Goal: Task Accomplishment & Management: Manage account settings

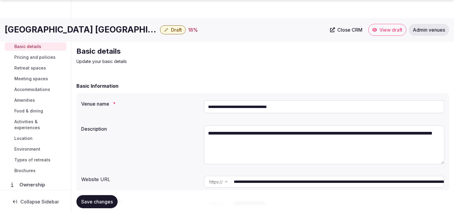
scroll to position [848, 0]
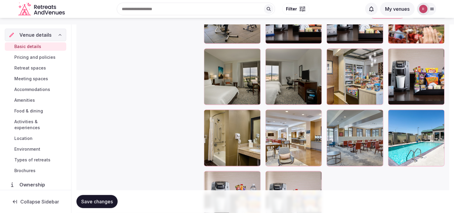
scroll to position [960, 0]
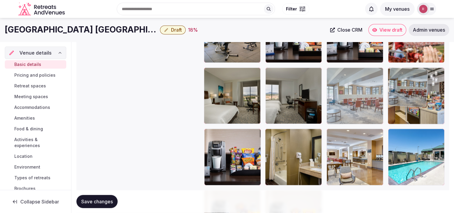
drag, startPoint x: 363, startPoint y: 179, endPoint x: 408, endPoint y: 106, distance: 85.7
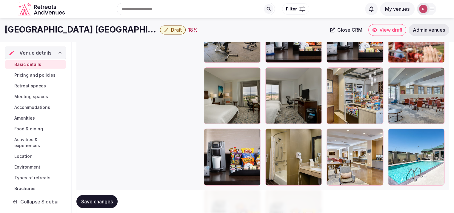
scroll to position [921, 0]
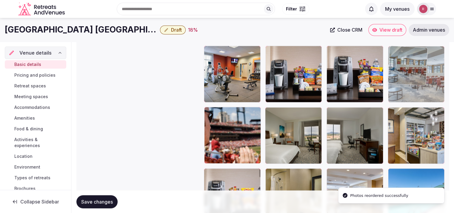
drag, startPoint x: 417, startPoint y: 147, endPoint x: 421, endPoint y: 87, distance: 59.8
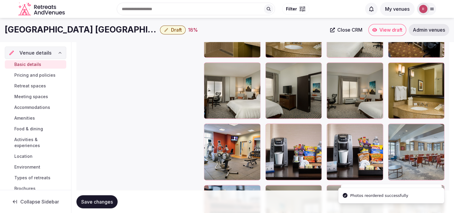
scroll to position [838, 0]
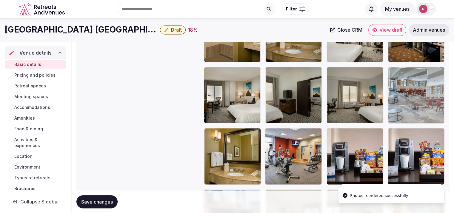
drag, startPoint x: 434, startPoint y: 163, endPoint x: 431, endPoint y: 82, distance: 81.3
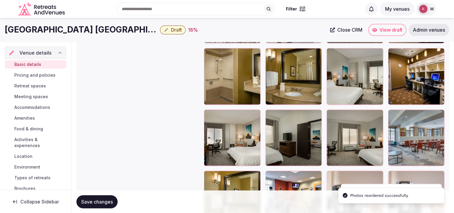
scroll to position [765, 0]
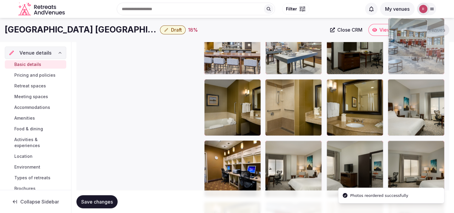
drag, startPoint x: 428, startPoint y: 169, endPoint x: 430, endPoint y: 77, distance: 91.7
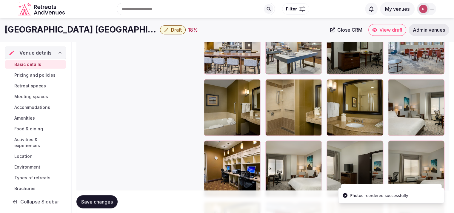
scroll to position [716, 0]
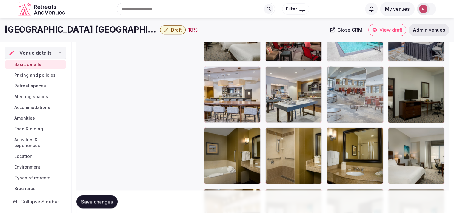
drag, startPoint x: 413, startPoint y: 113, endPoint x: 385, endPoint y: 117, distance: 28.9
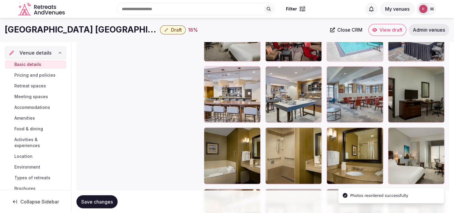
scroll to position [530, 0]
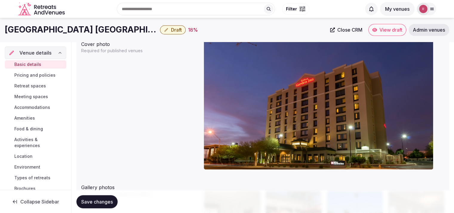
click at [43, 55] on span "Venue details" at bounding box center [35, 52] width 32 height 7
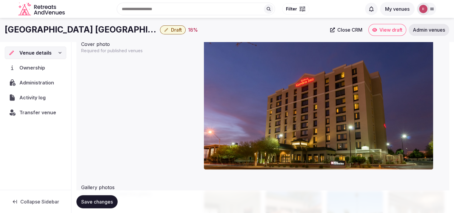
click at [30, 51] on span "Venue details" at bounding box center [35, 52] width 32 height 7
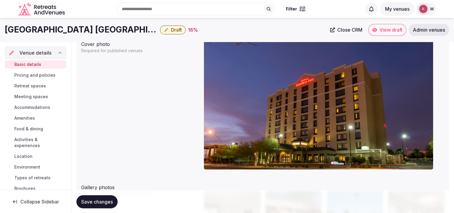
click at [29, 64] on span "Basic details" at bounding box center [27, 65] width 27 height 6
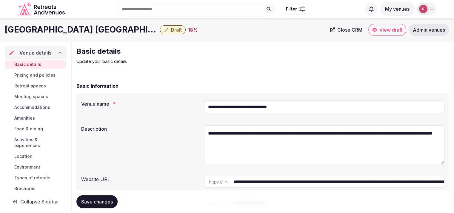
click at [268, 107] on input "**********" at bounding box center [324, 106] width 241 height 13
drag, startPoint x: 293, startPoint y: 109, endPoint x: 206, endPoint y: 107, distance: 86.9
click at [206, 107] on input "**********" at bounding box center [324, 106] width 241 height 13
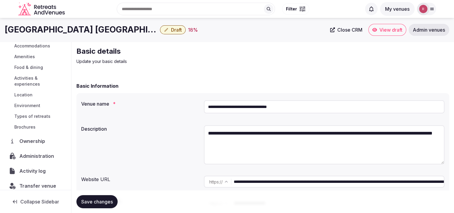
scroll to position [68, 0]
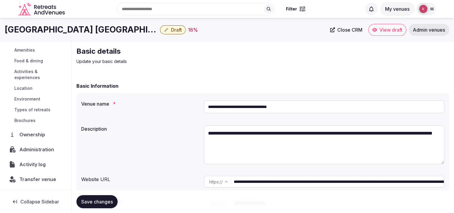
click at [36, 149] on span "Administration" at bounding box center [37, 149] width 37 height 7
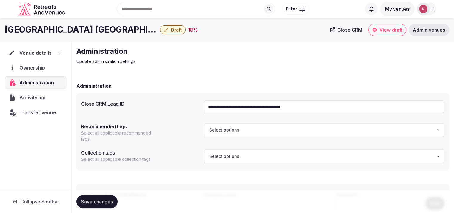
click at [248, 101] on input "**********" at bounding box center [324, 106] width 241 height 13
click at [279, 79] on div "**********" at bounding box center [262, 166] width 373 height 180
click at [39, 52] on span "Venue details" at bounding box center [36, 52] width 32 height 7
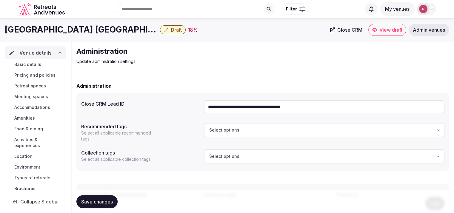
click at [41, 64] on link "Basic details" at bounding box center [36, 64] width 62 height 8
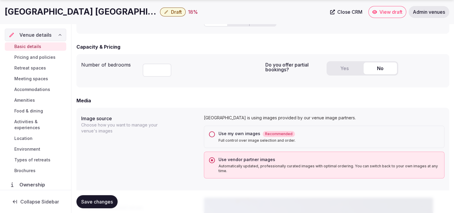
scroll to position [186, 0]
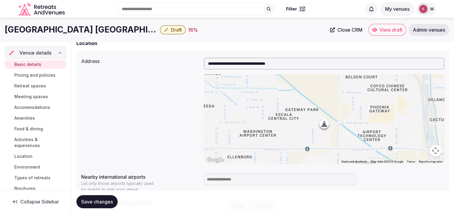
click at [241, 182] on input at bounding box center [280, 180] width 153 height 12
type input "***"
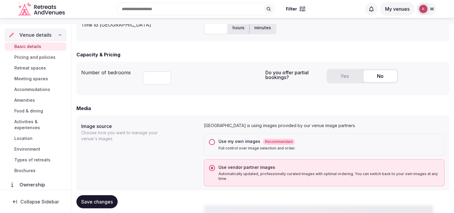
scroll to position [0, 0]
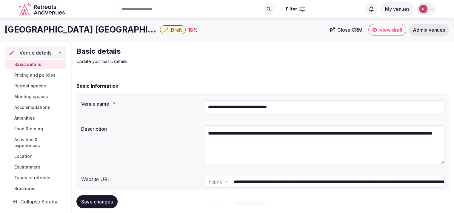
drag, startPoint x: 325, startPoint y: 111, endPoint x: 182, endPoint y: 99, distance: 142.6
click at [182, 99] on div "**********" at bounding box center [262, 108] width 363 height 20
click at [288, 110] on input "**********" at bounding box center [324, 106] width 241 height 13
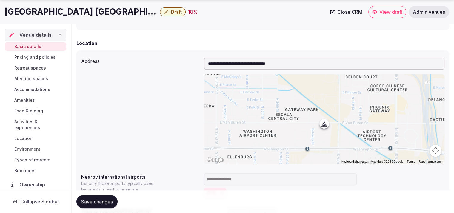
scroll to position [373, 0]
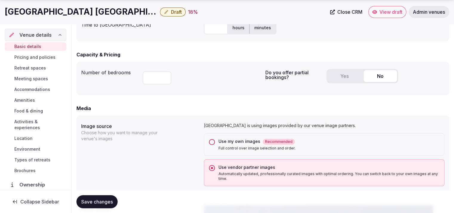
click at [200, 32] on div "Time to international airport hours minutes" at bounding box center [262, 28] width 363 height 18
click at [206, 30] on input "text" at bounding box center [216, 27] width 24 height 13
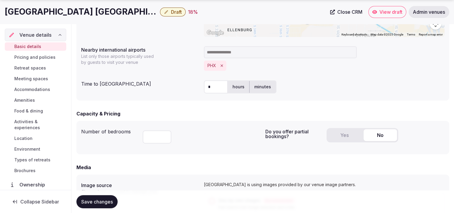
scroll to position [315, 0]
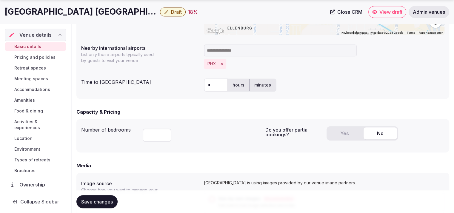
type input "*"
click at [321, 82] on div "* hours minutes" at bounding box center [324, 85] width 241 height 13
click at [97, 202] on span "Save changes" at bounding box center [97, 202] width 32 height 6
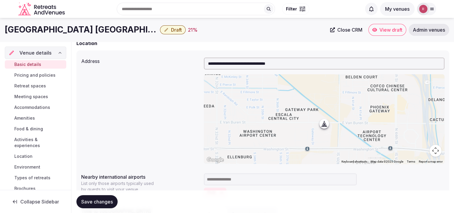
scroll to position [0, 0]
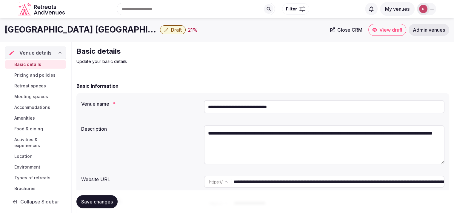
click at [263, 186] on input "**********" at bounding box center [339, 182] width 210 height 12
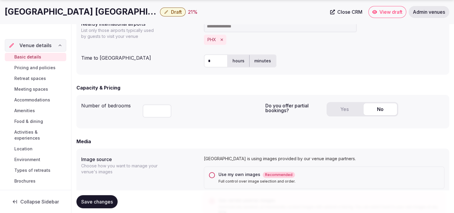
scroll to position [373, 0]
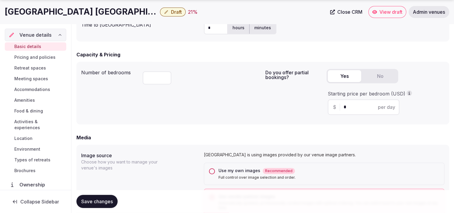
click at [344, 76] on button "Yes" at bounding box center [344, 76] width 33 height 12
click at [356, 105] on input "*" at bounding box center [369, 107] width 50 height 7
type input "***"
click at [88, 199] on span "Save changes" at bounding box center [97, 202] width 32 height 6
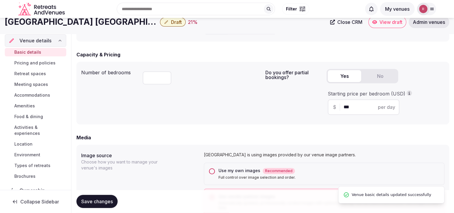
scroll to position [186, 0]
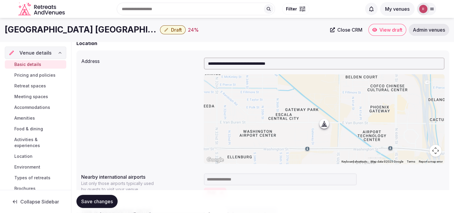
click at [171, 32] on button "Draft" at bounding box center [173, 29] width 26 height 9
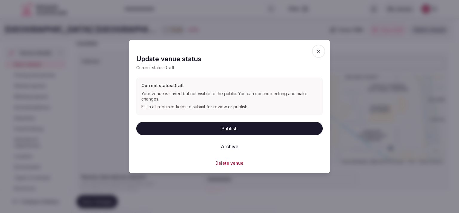
click at [216, 123] on button "Publish" at bounding box center [229, 128] width 186 height 13
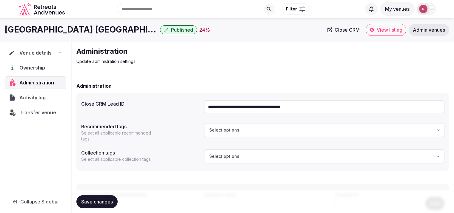
click at [334, 60] on div "Administration Update administration settings" at bounding box center [262, 56] width 373 height 18
click at [32, 106] on div "Transfer venue" at bounding box center [35, 112] width 60 height 12
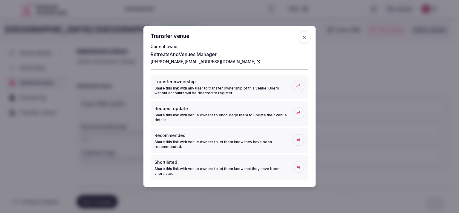
click at [305, 34] on span "button" at bounding box center [303, 37] width 13 height 13
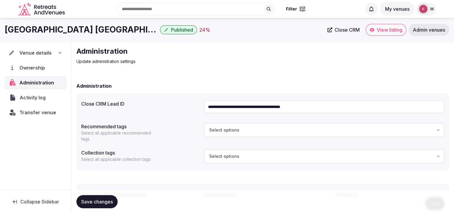
click at [42, 99] on span "Activity log" at bounding box center [34, 97] width 28 height 7
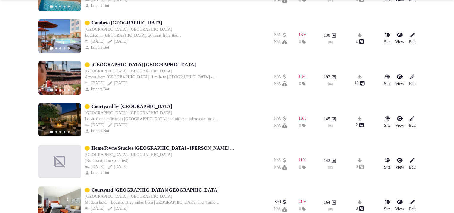
scroll to position [226, 0]
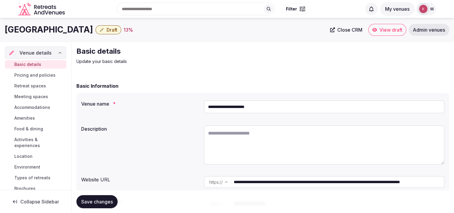
click at [259, 181] on input "**********" at bounding box center [339, 182] width 210 height 12
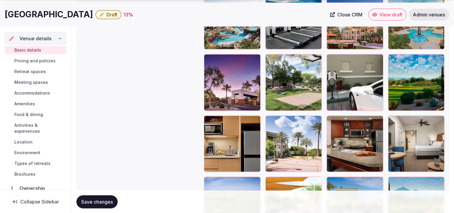
scroll to position [1046, 0]
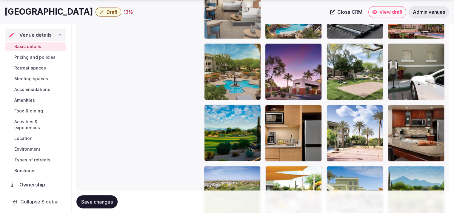
drag, startPoint x: 415, startPoint y: 154, endPoint x: 266, endPoint y: 67, distance: 173.0
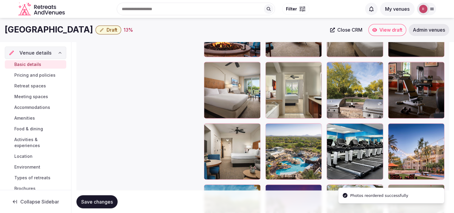
scroll to position [898, 0]
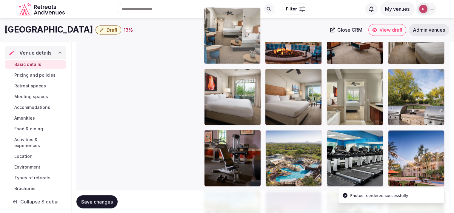
drag, startPoint x: 231, startPoint y: 148, endPoint x: 247, endPoint y: 56, distance: 93.3
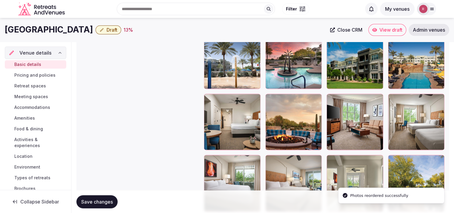
scroll to position [768, 0]
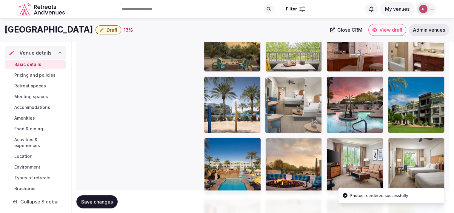
drag, startPoint x: 226, startPoint y: 168, endPoint x: 293, endPoint y: 114, distance: 86.4
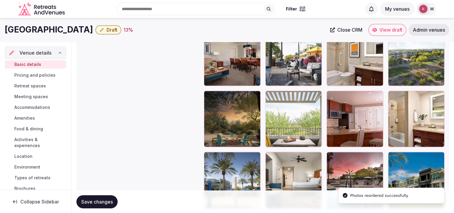
scroll to position [683, 0]
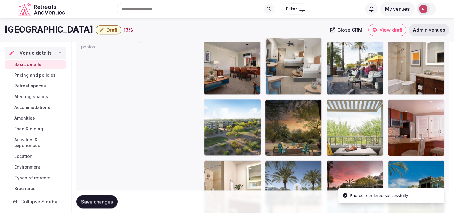
drag, startPoint x: 306, startPoint y: 184, endPoint x: 306, endPoint y: 86, distance: 98.3
click at [306, 87] on body "**********" at bounding box center [227, 65] width 454 height 1497
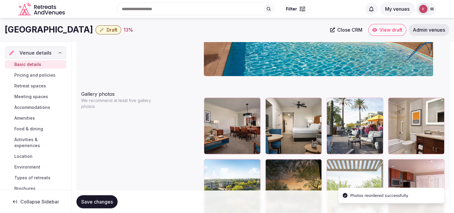
scroll to position [616, 0]
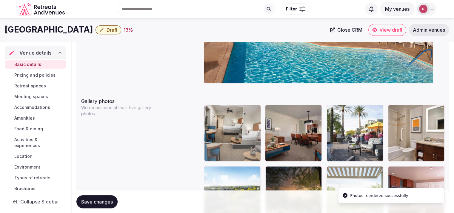
drag, startPoint x: 282, startPoint y: 139, endPoint x: 257, endPoint y: 141, distance: 25.4
click at [257, 141] on body "**********" at bounding box center [227, 132] width 454 height 1497
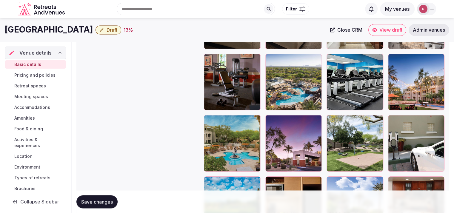
scroll to position [916, 0]
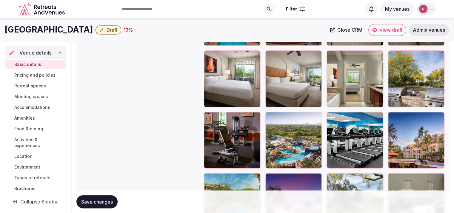
click at [403, 153] on div at bounding box center [416, 140] width 57 height 57
click at [438, 117] on icon "button" at bounding box center [438, 118] width 5 height 5
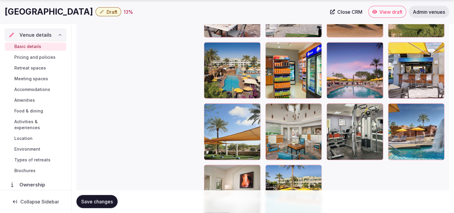
scroll to position [1284, 0]
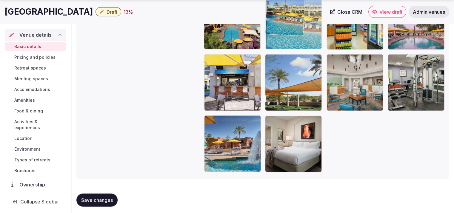
drag, startPoint x: 302, startPoint y: 134, endPoint x: 317, endPoint y: 36, distance: 99.0
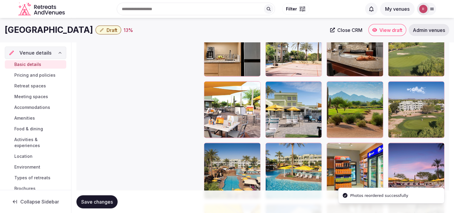
scroll to position [1118, 0]
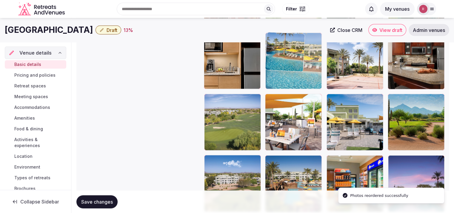
drag, startPoint x: 294, startPoint y: 172, endPoint x: 306, endPoint y: 65, distance: 107.0
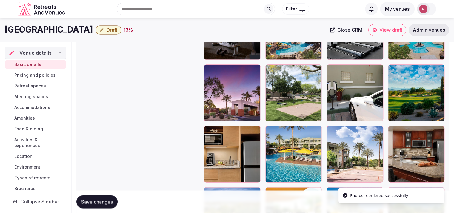
scroll to position [1020, 0]
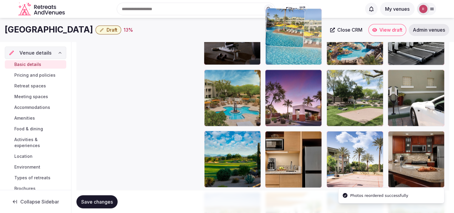
drag, startPoint x: 306, startPoint y: 151, endPoint x: 309, endPoint y: 62, distance: 89.1
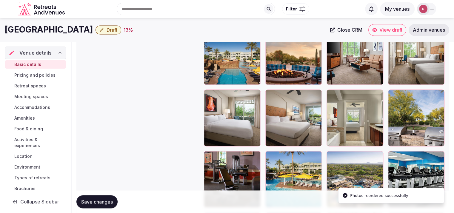
scroll to position [875, 0]
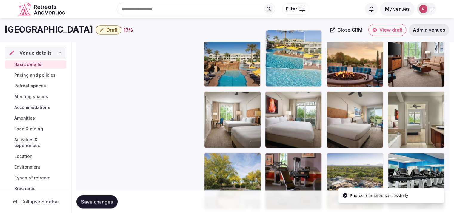
drag, startPoint x: 289, startPoint y: 166, endPoint x: 305, endPoint y: 76, distance: 91.3
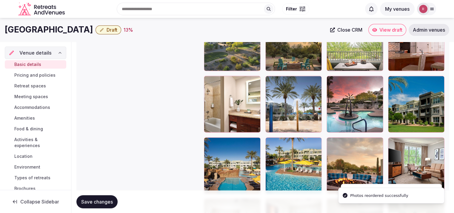
scroll to position [765, 0]
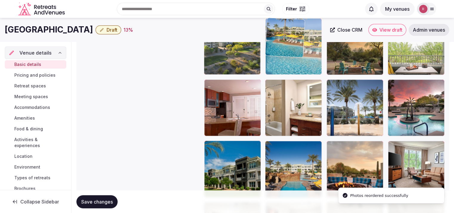
drag, startPoint x: 288, startPoint y: 172, endPoint x: 306, endPoint y: 48, distance: 125.4
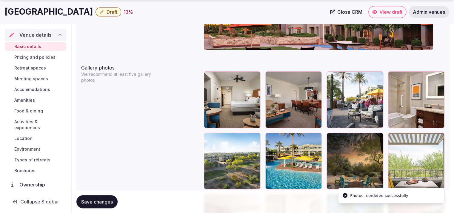
scroll to position [710, 0]
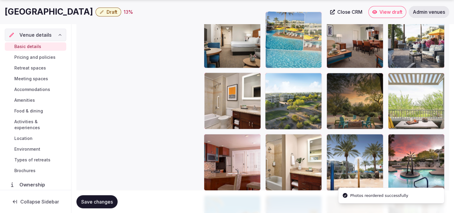
drag, startPoint x: 306, startPoint y: 119, endPoint x: 306, endPoint y: 71, distance: 47.5
click at [306, 71] on body "**********" at bounding box center [227, 38] width 454 height 1497
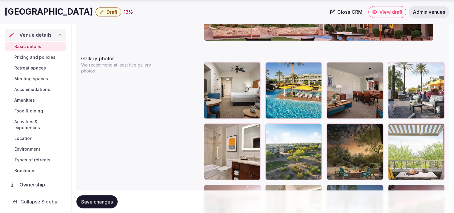
scroll to position [693, 0]
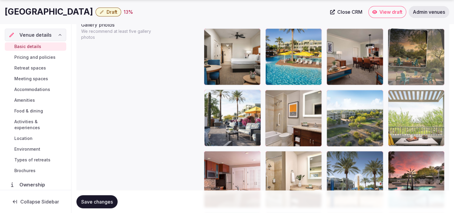
drag, startPoint x: 365, startPoint y: 127, endPoint x: 426, endPoint y: 79, distance: 78.7
click at [426, 79] on body "**********" at bounding box center [227, 55] width 454 height 1497
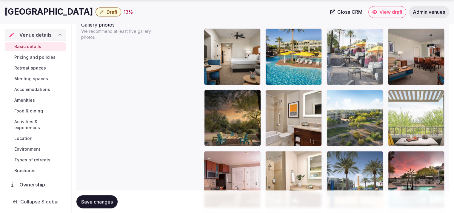
drag, startPoint x: 246, startPoint y: 133, endPoint x: 378, endPoint y: 74, distance: 144.3
click at [378, 74] on body "**********" at bounding box center [227, 55] width 454 height 1497
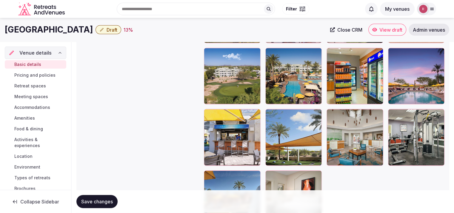
scroll to position [1222, 0]
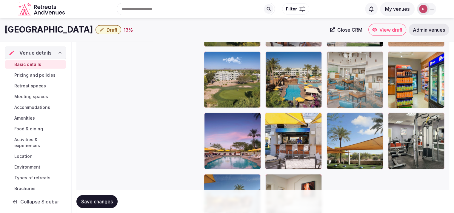
drag, startPoint x: 362, startPoint y: 148, endPoint x: 366, endPoint y: 79, distance: 69.1
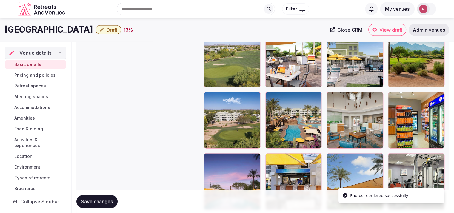
scroll to position [1129, 0]
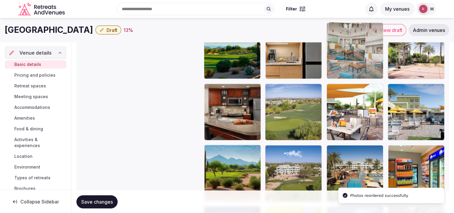
drag, startPoint x: 371, startPoint y: 180, endPoint x: 364, endPoint y: 73, distance: 108.0
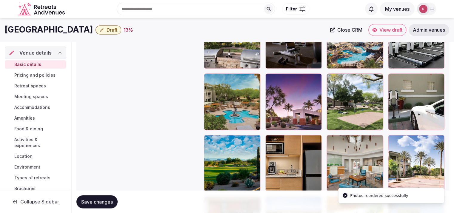
scroll to position [993, 0]
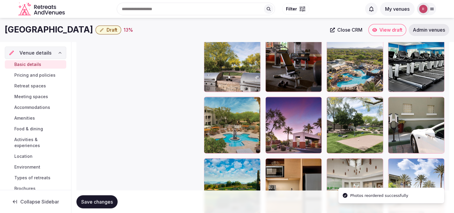
drag, startPoint x: 366, startPoint y: 191, endPoint x: 366, endPoint y: 160, distance: 30.8
click at [366, 188] on li "Photos reordered successfully" at bounding box center [391, 196] width 106 height 16
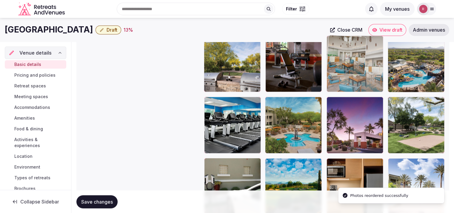
drag, startPoint x: 363, startPoint y: 168, endPoint x: 376, endPoint y: 66, distance: 102.6
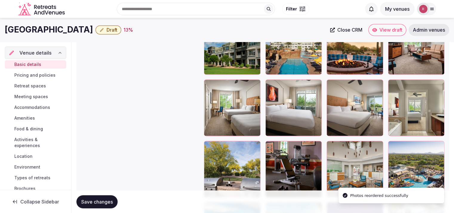
scroll to position [877, 0]
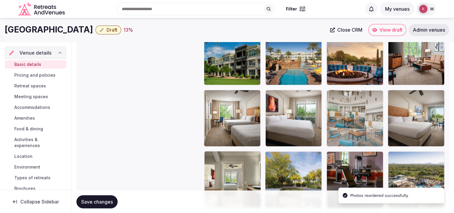
drag, startPoint x: 366, startPoint y: 169, endPoint x: 374, endPoint y: 107, distance: 62.7
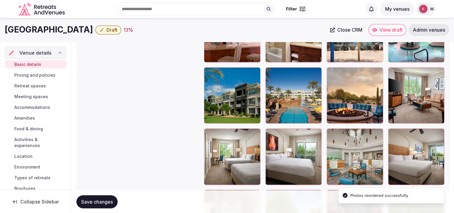
scroll to position [828, 0]
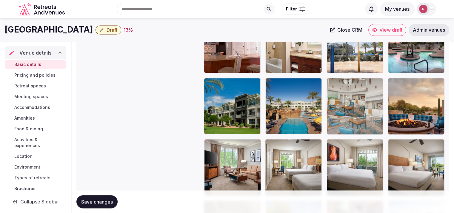
drag, startPoint x: 362, startPoint y: 161, endPoint x: 365, endPoint y: 107, distance: 53.6
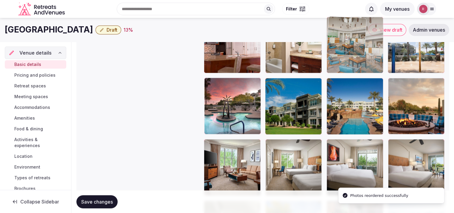
drag, startPoint x: 363, startPoint y: 113, endPoint x: 361, endPoint y: 79, distance: 34.1
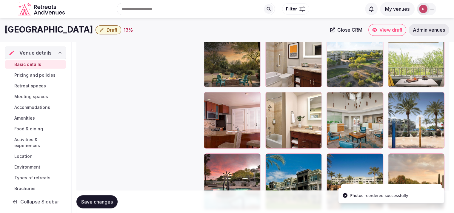
scroll to position [718, 0]
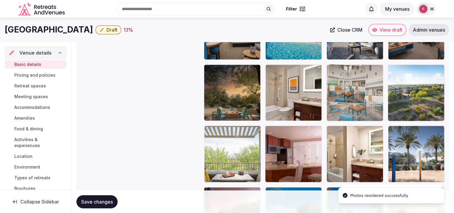
drag, startPoint x: 364, startPoint y: 150, endPoint x: 360, endPoint y: 94, distance: 56.6
click at [360, 94] on body "**********" at bounding box center [227, 30] width 454 height 1497
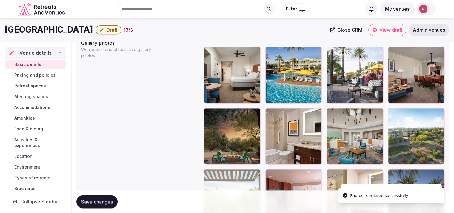
scroll to position [657, 0]
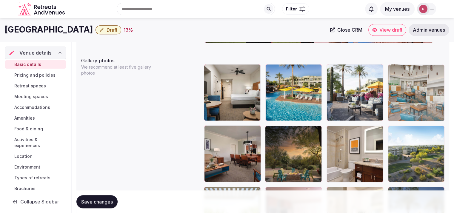
drag, startPoint x: 346, startPoint y: 149, endPoint x: 404, endPoint y: 91, distance: 81.7
click at [404, 91] on body "**********" at bounding box center [227, 91] width 454 height 1497
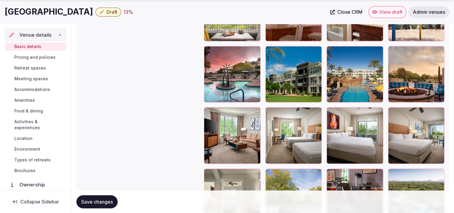
scroll to position [879, 0]
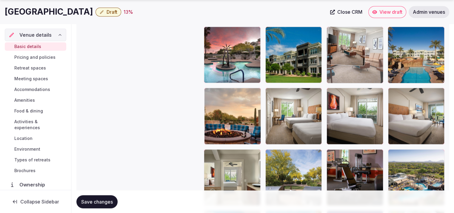
drag, startPoint x: 222, startPoint y: 126, endPoint x: 380, endPoint y: 79, distance: 164.8
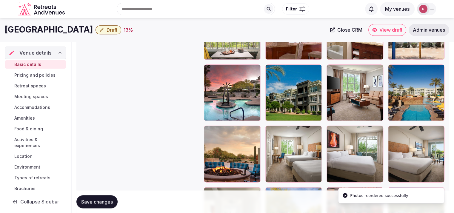
scroll to position [770, 0]
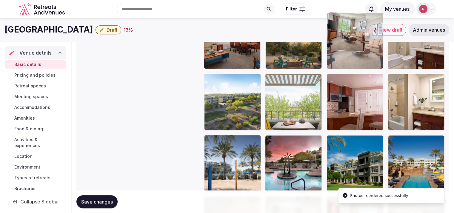
drag, startPoint x: 342, startPoint y: 164, endPoint x: 356, endPoint y: 68, distance: 96.6
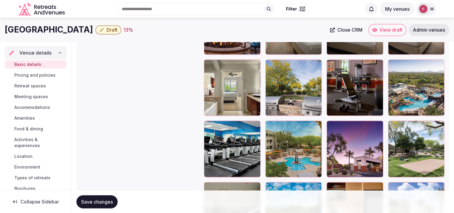
scroll to position [951, 0]
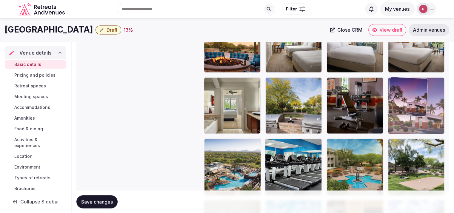
drag, startPoint x: 346, startPoint y: 168, endPoint x: 416, endPoint y: 112, distance: 89.9
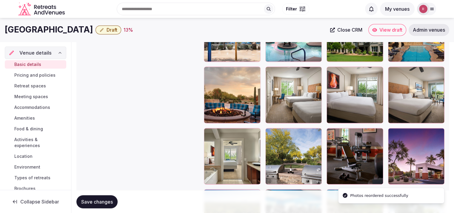
scroll to position [888, 0]
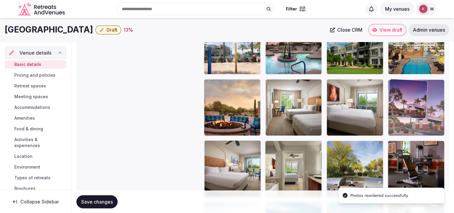
drag, startPoint x: 418, startPoint y: 158, endPoint x: 418, endPoint y: 120, distance: 37.6
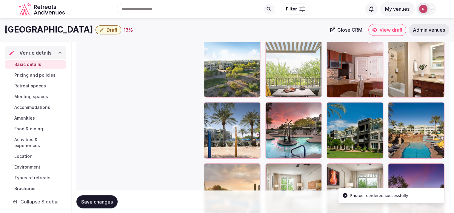
scroll to position [798, 0]
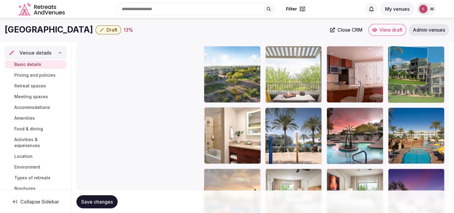
drag, startPoint x: 365, startPoint y: 122, endPoint x: 417, endPoint y: 91, distance: 60.4
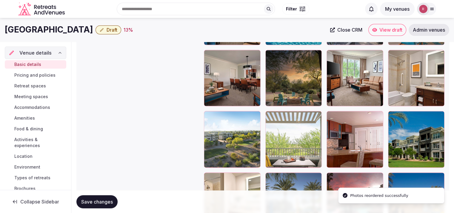
scroll to position [701, 0]
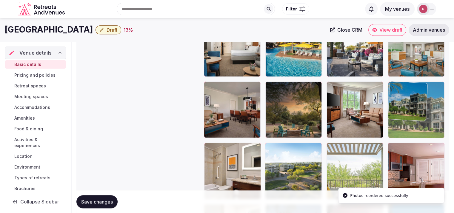
drag, startPoint x: 422, startPoint y: 154, endPoint x: 416, endPoint y: 123, distance: 31.6
click at [416, 123] on body "**********" at bounding box center [227, 47] width 454 height 1497
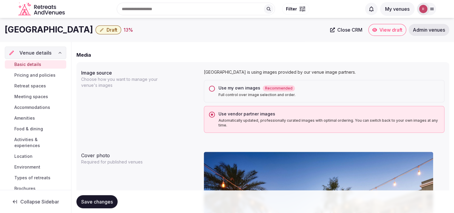
scroll to position [390, 0]
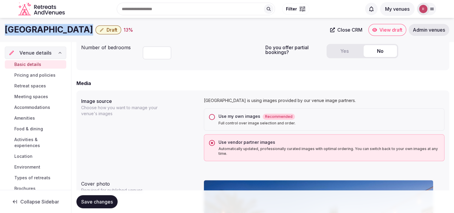
drag, startPoint x: 103, startPoint y: 32, endPoint x: 7, endPoint y: 36, distance: 96.8
click at [7, 36] on div "Marriott's Canyon Villas Draft 13 % Close CRM View draft Admin venues" at bounding box center [227, 30] width 454 height 24
copy div "Marriott's Canyon Villas"
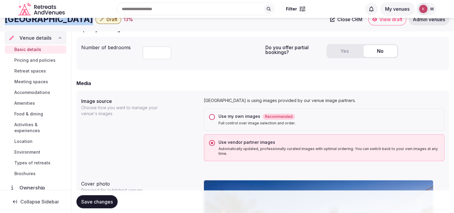
scroll to position [204, 0]
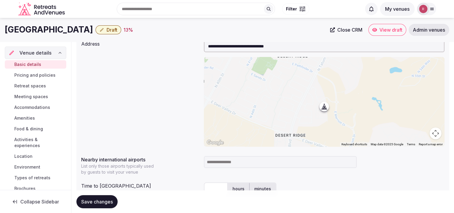
click at [229, 164] on input at bounding box center [280, 162] width 153 height 12
type input "***"
click at [213, 186] on input "text" at bounding box center [216, 188] width 24 height 13
type input "**"
click at [307, 180] on div "** hours minutes" at bounding box center [324, 189] width 241 height 18
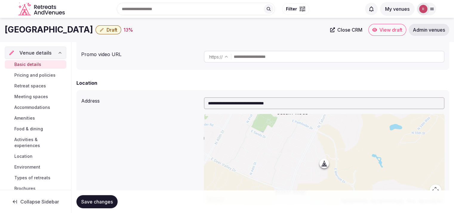
scroll to position [0, 0]
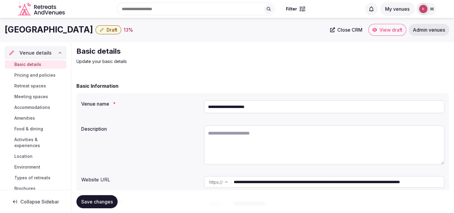
click at [257, 182] on input "**********" at bounding box center [339, 182] width 210 height 12
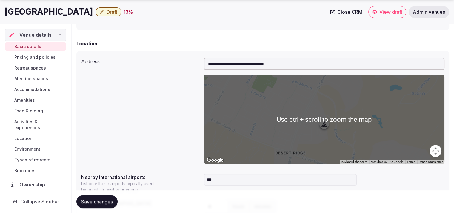
scroll to position [373, 0]
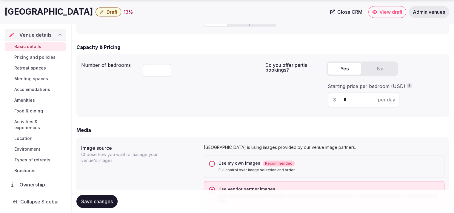
click at [334, 68] on button "Yes" at bounding box center [344, 69] width 33 height 12
click at [347, 104] on div "$ * per day" at bounding box center [364, 100] width 72 height 16
click at [348, 101] on input "*" at bounding box center [369, 99] width 50 height 7
type input "***"
click at [108, 198] on button "Save changes" at bounding box center [96, 201] width 41 height 13
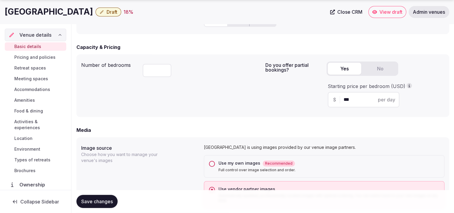
drag, startPoint x: 103, startPoint y: 13, endPoint x: 6, endPoint y: 21, distance: 97.1
click at [6, 21] on div "Marriott's Canyon Villas Draft 18 % Close CRM View draft Admin venues" at bounding box center [227, 12] width 454 height 24
copy h1 "Marriott's Canyon Villas"
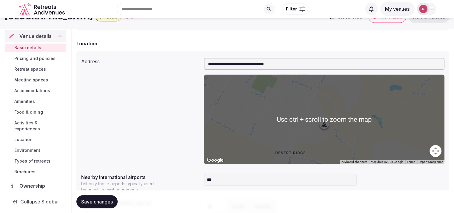
scroll to position [0, 0]
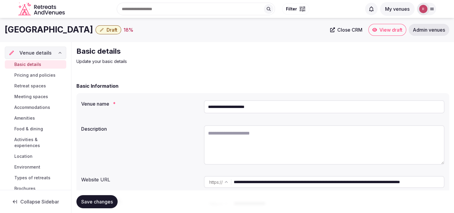
click at [249, 131] on textarea at bounding box center [324, 144] width 241 height 39
paste textarea "**********"
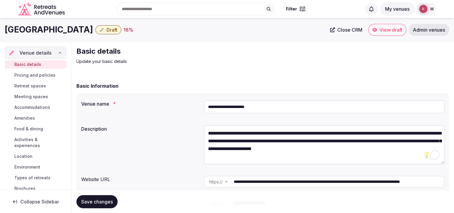
paste textarea "**********"
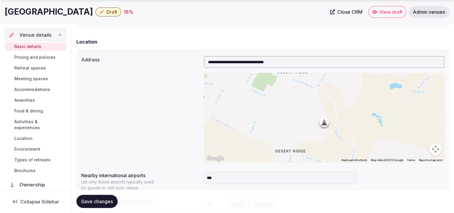
scroll to position [429, 0]
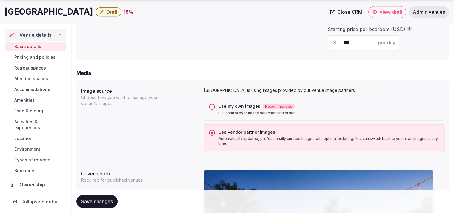
type textarea "**********"
click at [102, 204] on span "Save changes" at bounding box center [97, 202] width 32 height 6
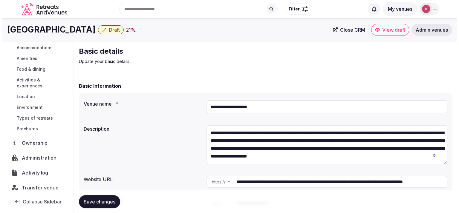
scroll to position [68, 0]
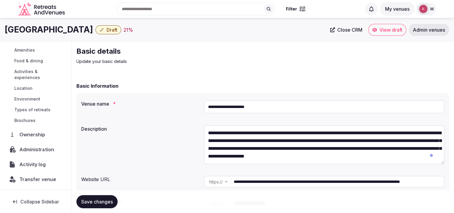
click at [29, 151] on span "Administration" at bounding box center [37, 149] width 37 height 7
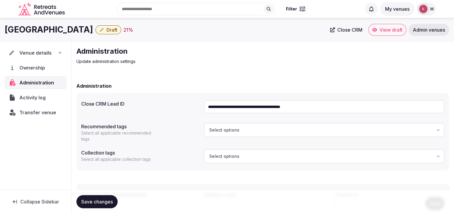
click at [318, 112] on input "**********" at bounding box center [324, 106] width 241 height 13
click at [186, 93] on div "**********" at bounding box center [262, 132] width 373 height 78
drag, startPoint x: 102, startPoint y: 30, endPoint x: 0, endPoint y: 32, distance: 101.6
click at [0, 32] on div "Marriott's Canyon Villas Draft 21 % Close CRM View draft Admin venues" at bounding box center [227, 30] width 454 height 12
copy h1 "Marriott's Canyon Villas"
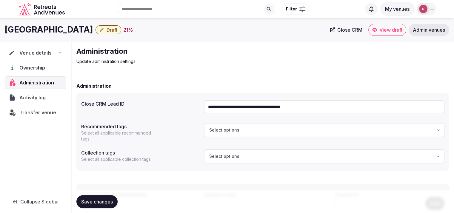
click at [213, 62] on p "Update administration settings" at bounding box center [176, 62] width 201 height 6
click at [117, 31] on span "Draft" at bounding box center [112, 30] width 11 height 6
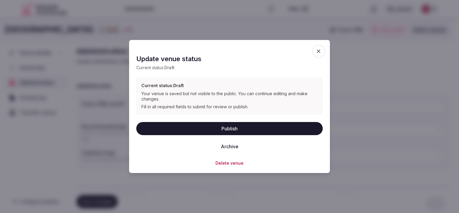
click at [215, 125] on button "Publish" at bounding box center [229, 128] width 186 height 13
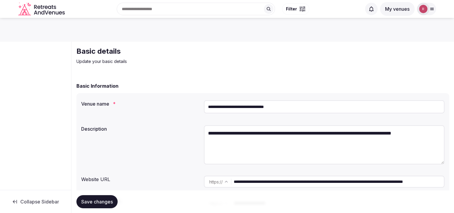
click at [242, 107] on input "**********" at bounding box center [324, 106] width 241 height 13
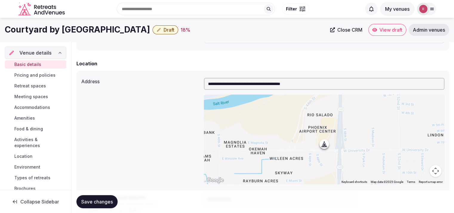
scroll to position [164, 0]
click at [308, 86] on input "**********" at bounding box center [324, 84] width 241 height 12
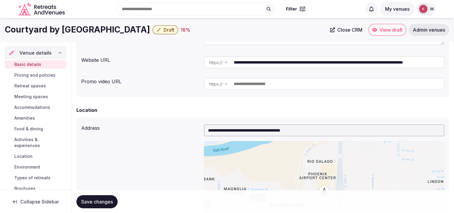
scroll to position [109, 0]
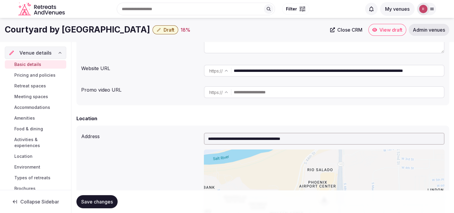
click at [334, 68] on input "**********" at bounding box center [339, 71] width 210 height 12
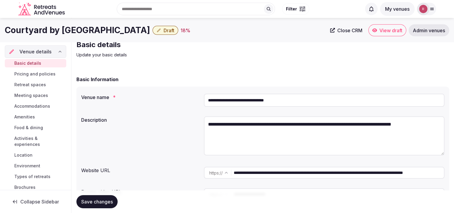
scroll to position [0, 0]
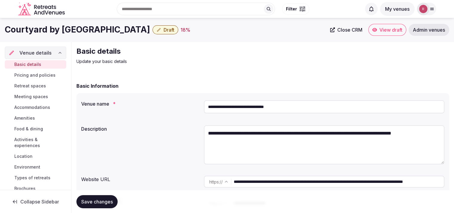
click at [251, 107] on input "**********" at bounding box center [324, 106] width 241 height 13
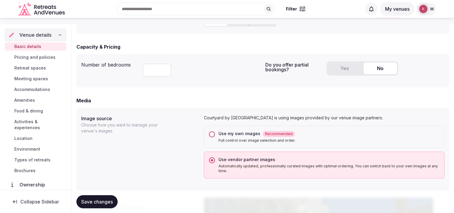
scroll to position [186, 0]
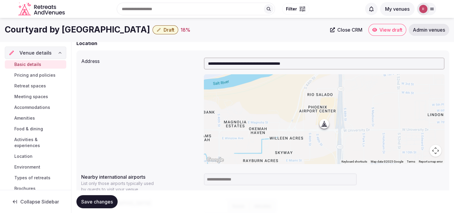
click at [287, 175] on input at bounding box center [280, 180] width 153 height 12
type input "***"
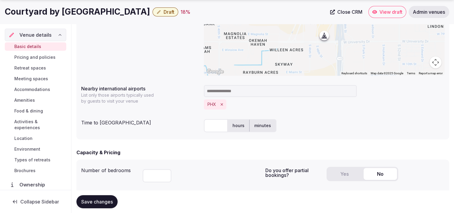
scroll to position [306, 0]
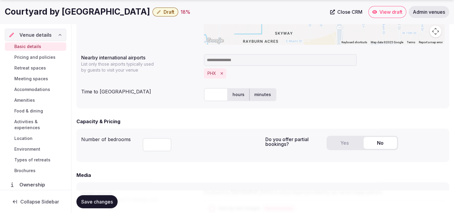
click at [208, 95] on input "text" at bounding box center [216, 94] width 24 height 13
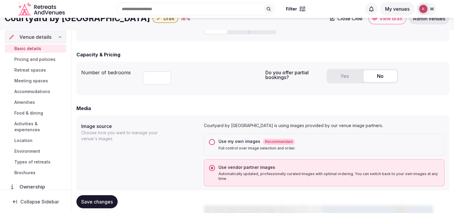
scroll to position [186, 0]
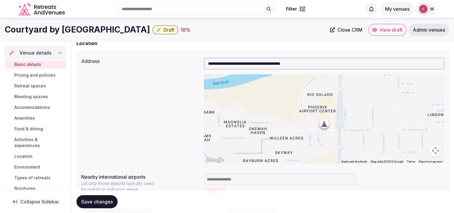
type input "*"
click at [104, 197] on button "Save changes" at bounding box center [96, 201] width 41 height 13
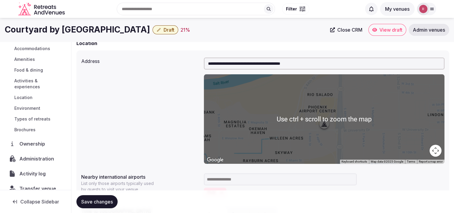
scroll to position [68, 0]
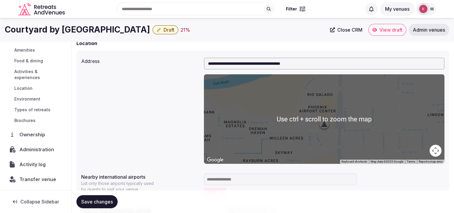
click at [214, 182] on input at bounding box center [280, 180] width 153 height 12
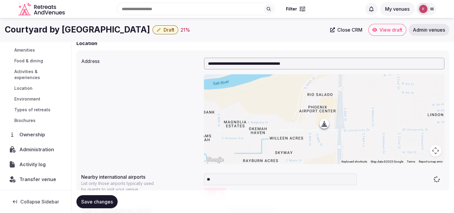
type input "***"
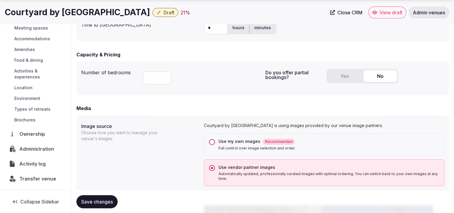
scroll to position [50, 0]
click at [351, 76] on button "Yes" at bounding box center [344, 76] width 33 height 12
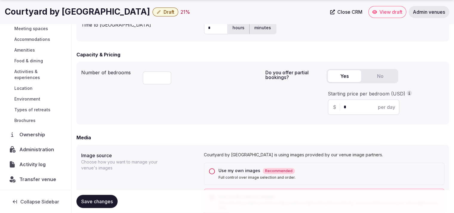
click at [351, 107] on input "*" at bounding box center [369, 107] width 50 height 7
type input "***"
click at [288, 104] on div "Do you offer partial bookings? Yes No Starting price per bedroom (USD) $ *** pe…" at bounding box center [355, 93] width 179 height 53
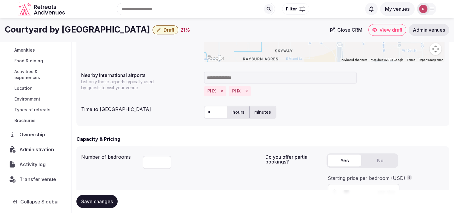
scroll to position [260, 0]
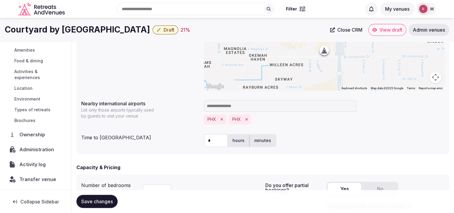
click at [245, 120] on icon "Remove PHX" at bounding box center [246, 119] width 2 height 2
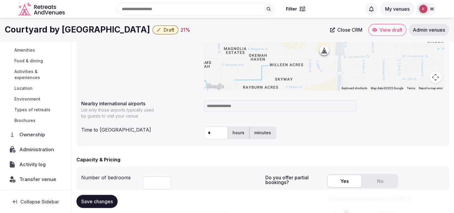
click at [225, 110] on input at bounding box center [280, 106] width 153 height 12
type input "***"
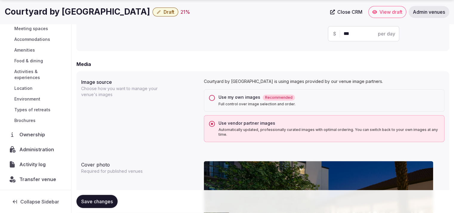
scroll to position [633, 0]
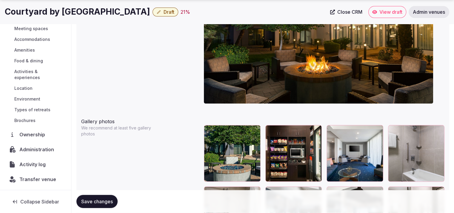
click at [103, 200] on span "Save changes" at bounding box center [97, 202] width 32 height 6
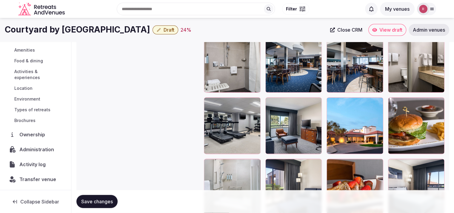
scroll to position [0, 0]
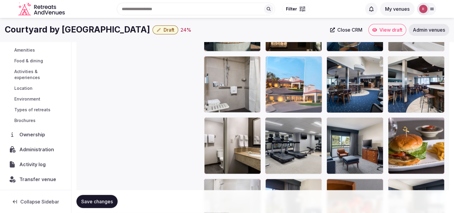
drag, startPoint x: 355, startPoint y: 135, endPoint x: 297, endPoint y: 86, distance: 75.8
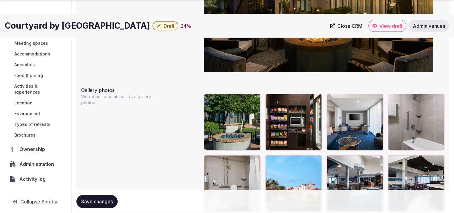
scroll to position [50, 0]
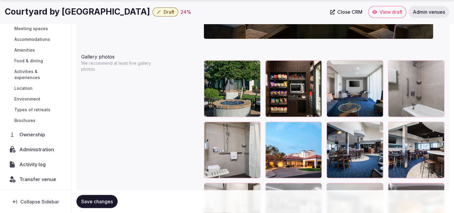
click at [316, 128] on icon "button" at bounding box center [316, 127] width 5 height 5
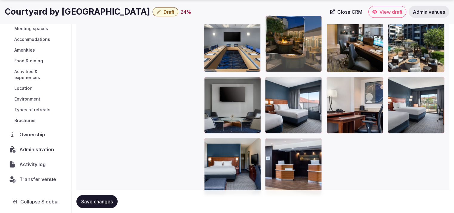
drag, startPoint x: 304, startPoint y: 154, endPoint x: 306, endPoint y: 49, distance: 104.9
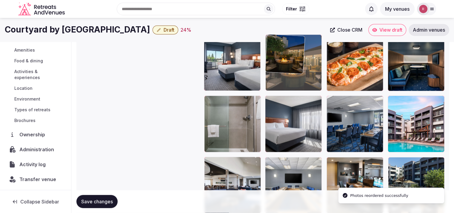
drag, startPoint x: 288, startPoint y: 175, endPoint x: 306, endPoint y: 73, distance: 104.3
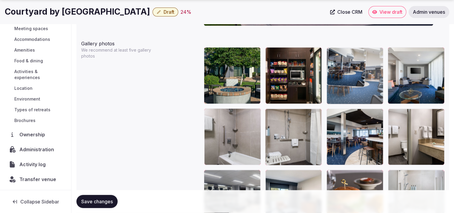
drag, startPoint x: 295, startPoint y: 159, endPoint x: 369, endPoint y: 94, distance: 97.8
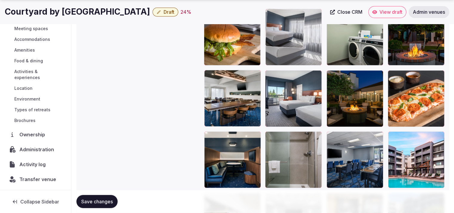
drag, startPoint x: 300, startPoint y: 177, endPoint x: 312, endPoint y: 47, distance: 129.5
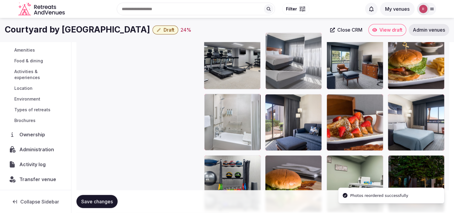
drag, startPoint x: 309, startPoint y: 178, endPoint x: 296, endPoint y: 58, distance: 120.4
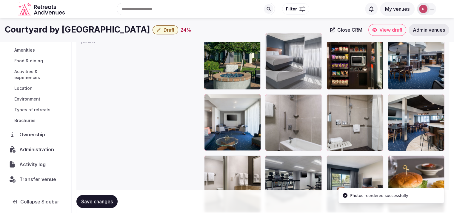
drag, startPoint x: 284, startPoint y: 178, endPoint x: 288, endPoint y: 65, distance: 113.3
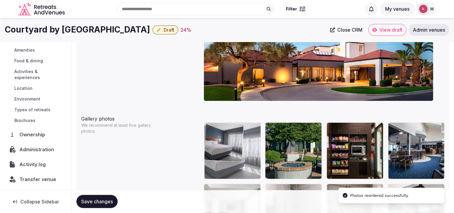
drag, startPoint x: 307, startPoint y: 156, endPoint x: 256, endPoint y: 165, distance: 51.7
click at [256, 165] on body "**********" at bounding box center [227, 69] width 454 height 1411
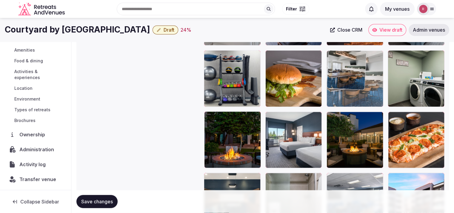
drag, startPoint x: 221, startPoint y: 157, endPoint x: 341, endPoint y: 77, distance: 144.0
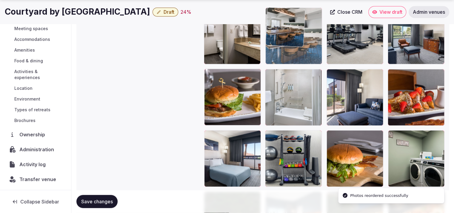
drag, startPoint x: 353, startPoint y: 156, endPoint x: 294, endPoint y: 44, distance: 126.8
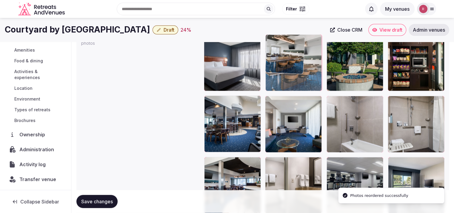
drag, startPoint x: 298, startPoint y: 167, endPoint x: 297, endPoint y: 55, distance: 112.0
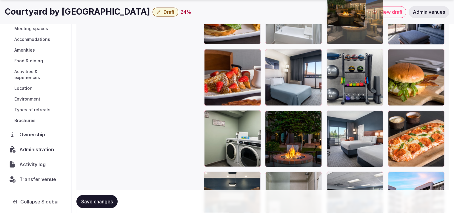
drag, startPoint x: 367, startPoint y: 158, endPoint x: 357, endPoint y: 51, distance: 107.7
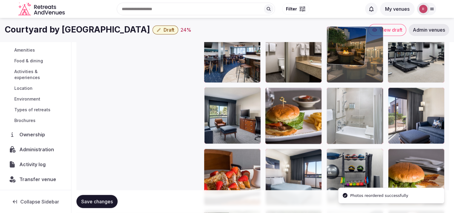
drag, startPoint x: 340, startPoint y: 122, endPoint x: 340, endPoint y: 75, distance: 46.6
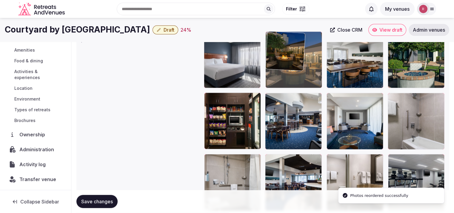
drag, startPoint x: 359, startPoint y: 175, endPoint x: 330, endPoint y: 84, distance: 96.2
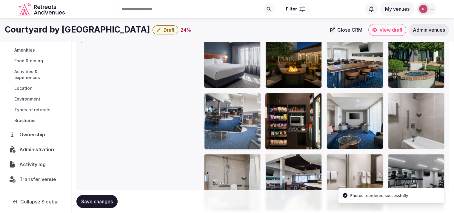
drag, startPoint x: 306, startPoint y: 125, endPoint x: 251, endPoint y: 130, distance: 55.5
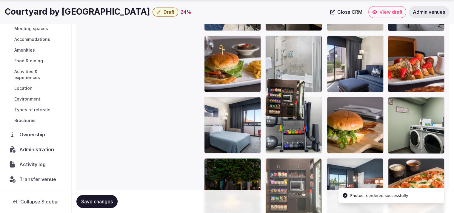
drag, startPoint x: 298, startPoint y: 135, endPoint x: 304, endPoint y: 191, distance: 56.5
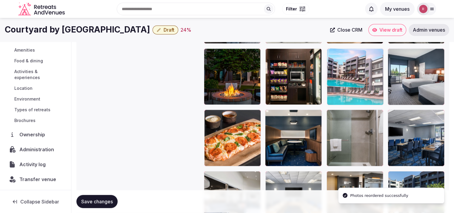
drag, startPoint x: 424, startPoint y: 147, endPoint x: 349, endPoint y: 83, distance: 99.2
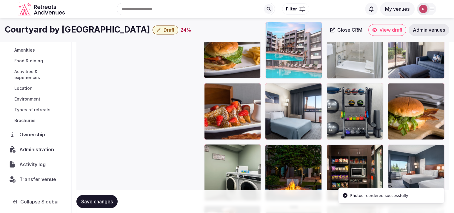
drag, startPoint x: 367, startPoint y: 159, endPoint x: 301, endPoint y: 68, distance: 112.5
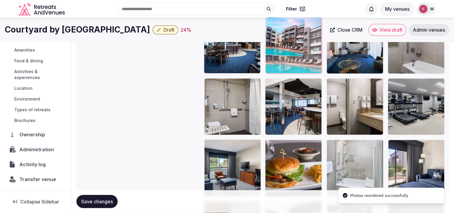
drag, startPoint x: 309, startPoint y: 157, endPoint x: 307, endPoint y: 66, distance: 91.4
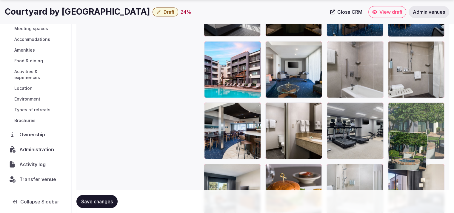
drag, startPoint x: 429, startPoint y: 112, endPoint x: 444, endPoint y: 201, distance: 90.0
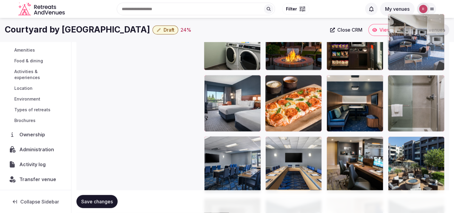
drag, startPoint x: 235, startPoint y: 175, endPoint x: 432, endPoint y: 64, distance: 226.4
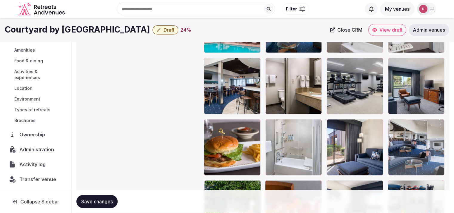
drag, startPoint x: 422, startPoint y: 118, endPoint x: 427, endPoint y: 126, distance: 10.0
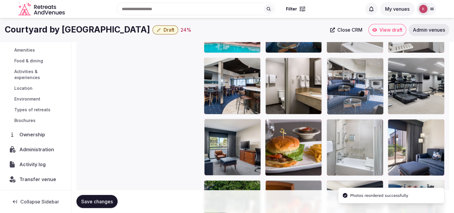
drag, startPoint x: 427, startPoint y: 128, endPoint x: 377, endPoint y: 93, distance: 61.2
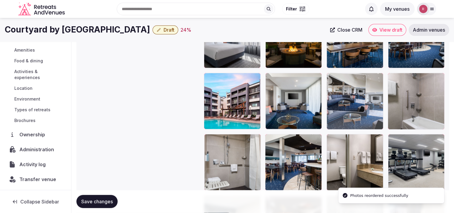
drag, startPoint x: 376, startPoint y: 162, endPoint x: 377, endPoint y: 93, distance: 69.3
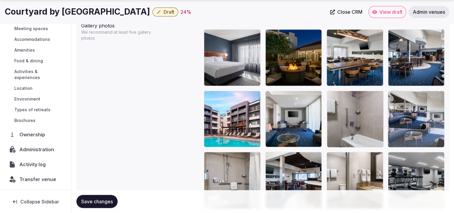
drag, startPoint x: 371, startPoint y: 136, endPoint x: 421, endPoint y: 139, distance: 49.9
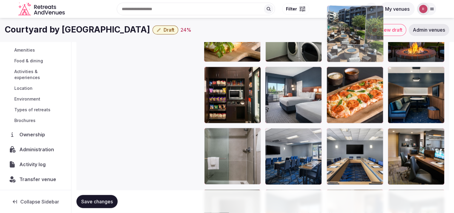
drag, startPoint x: 409, startPoint y: 169, endPoint x: 375, endPoint y: 67, distance: 107.2
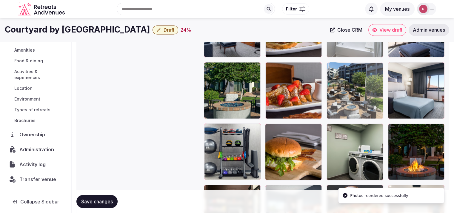
drag, startPoint x: 370, startPoint y: 153, endPoint x: 363, endPoint y: 101, distance: 52.1
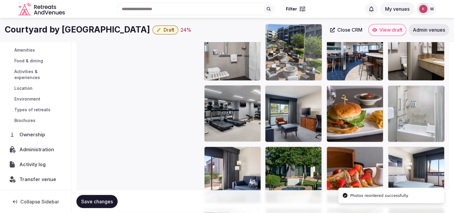
drag, startPoint x: 364, startPoint y: 162, endPoint x: 310, endPoint y: 77, distance: 100.6
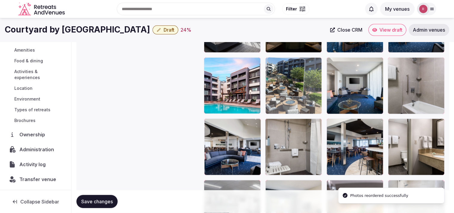
drag, startPoint x: 293, startPoint y: 153, endPoint x: 306, endPoint y: 112, distance: 42.8
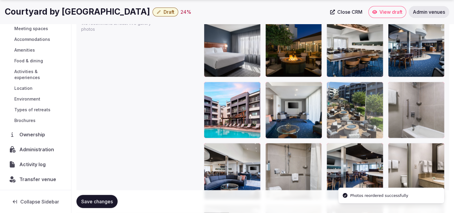
drag, startPoint x: 300, startPoint y: 130, endPoint x: 350, endPoint y: 134, distance: 50.6
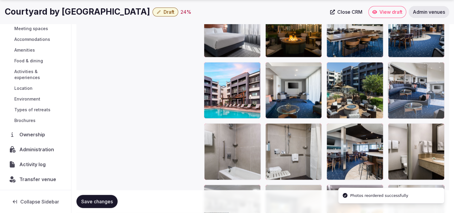
drag, startPoint x: 253, startPoint y: 177, endPoint x: 448, endPoint y: 114, distance: 204.9
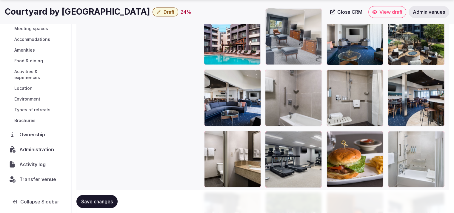
drag, startPoint x: 298, startPoint y: 151, endPoint x: 307, endPoint y: 51, distance: 100.1
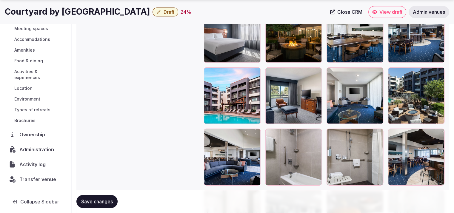
scroll to position [774, 0]
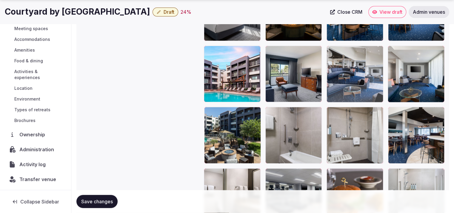
drag, startPoint x: 236, startPoint y: 135, endPoint x: 374, endPoint y: 97, distance: 143.1
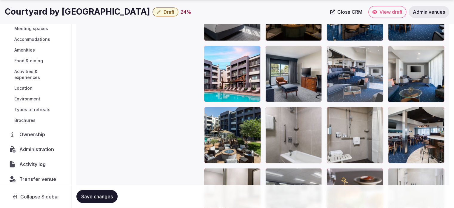
scroll to position [50, 0]
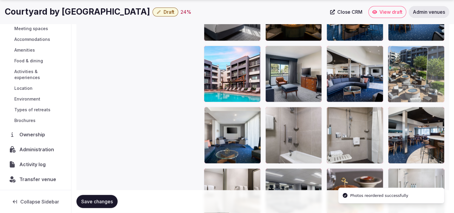
drag, startPoint x: 220, startPoint y: 131, endPoint x: 415, endPoint y: 88, distance: 199.1
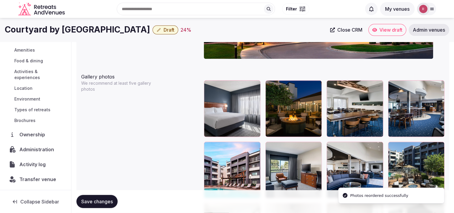
scroll to position [491, 0]
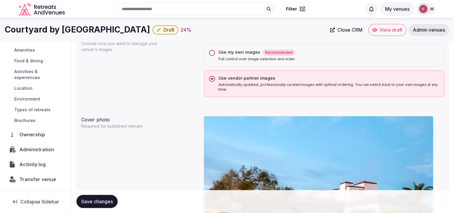
click at [104, 203] on span "Save changes" at bounding box center [97, 202] width 32 height 6
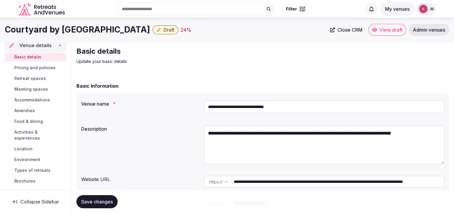
scroll to position [0, 0]
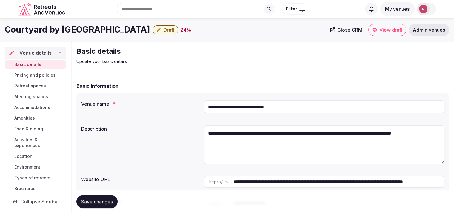
click at [32, 68] on link "Basic details" at bounding box center [36, 64] width 62 height 8
drag, startPoint x: 300, startPoint y: 110, endPoint x: 204, endPoint y: 111, distance: 95.3
click at [204, 111] on input "**********" at bounding box center [324, 106] width 241 height 13
click at [96, 146] on div "**********" at bounding box center [262, 146] width 363 height 46
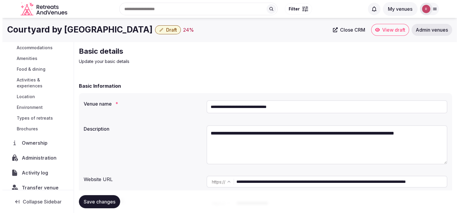
scroll to position [68, 0]
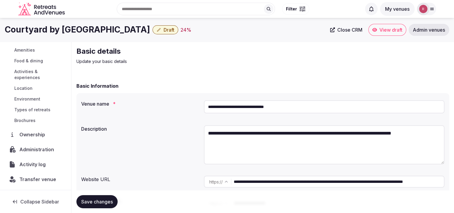
click at [38, 148] on span "Administration" at bounding box center [37, 149] width 37 height 7
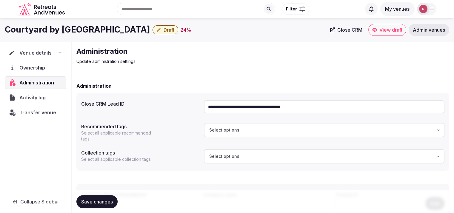
click at [305, 102] on input "**********" at bounding box center [324, 106] width 241 height 13
click at [264, 73] on div "**********" at bounding box center [263, 152] width 383 height 220
click at [161, 30] on icon "button" at bounding box center [158, 29] width 5 height 5
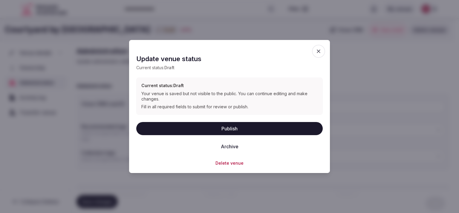
click at [215, 128] on button "Publish" at bounding box center [229, 128] width 186 height 13
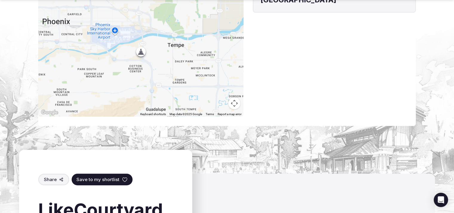
scroll to position [373, 0]
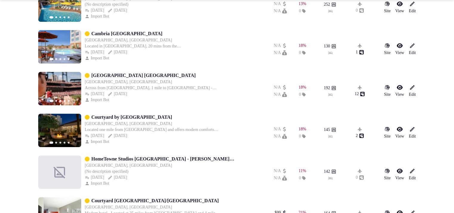
scroll to position [373, 0]
